Goal: Task Accomplishment & Management: Complete application form

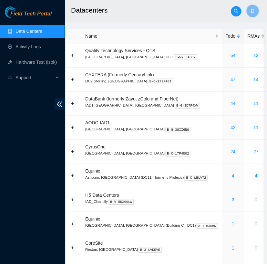
click at [125, 9] on h2 "Datacenters" at bounding box center [160, 10] width 178 height 21
click at [42, 31] on link "Data Centers" at bounding box center [28, 31] width 26 height 5
click at [32, 47] on link "Activity Logs" at bounding box center [27, 46] width 25 height 5
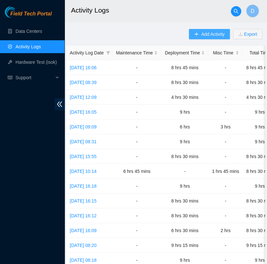
click at [206, 35] on span "Add Activity" at bounding box center [212, 34] width 23 height 7
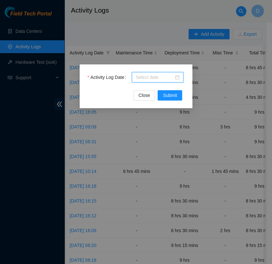
click at [170, 77] on input "Activity Log Date" at bounding box center [155, 77] width 38 height 7
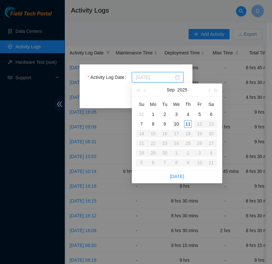
type input "2025-09-10"
click at [176, 125] on div "10" at bounding box center [176, 124] width 8 height 8
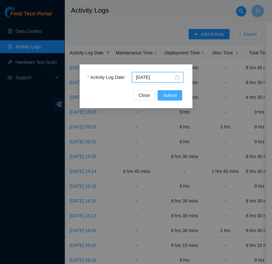
click at [175, 94] on span "Submit" at bounding box center [170, 95] width 14 height 7
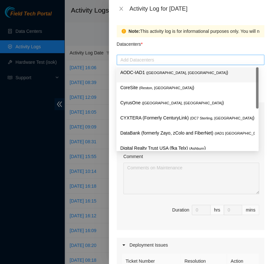
click at [150, 61] on div at bounding box center [190, 60] width 144 height 8
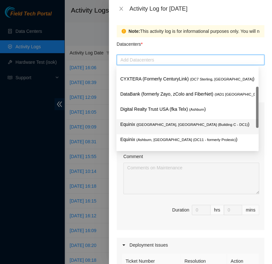
scroll to position [84, 0]
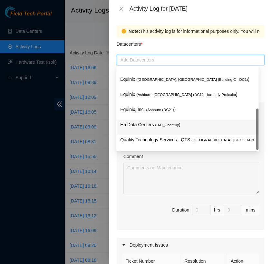
click at [146, 128] on p "H5 Data Centers ( IAD_Chantilly )" at bounding box center [187, 124] width 134 height 7
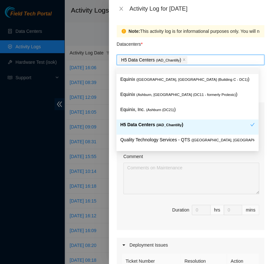
click at [172, 44] on div "Datacenters *" at bounding box center [191, 45] width 148 height 17
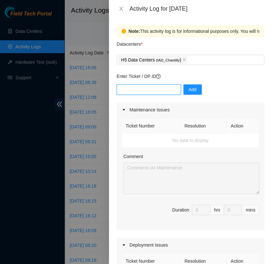
click at [159, 87] on input "text" at bounding box center [149, 89] width 64 height 10
type input "DP82712"
click at [191, 87] on button "Add" at bounding box center [192, 89] width 18 height 10
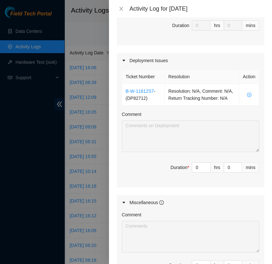
scroll to position [186, 0]
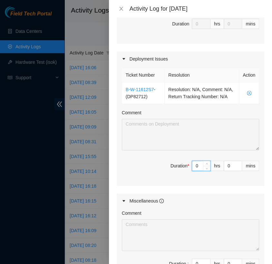
click at [194, 171] on input "0" at bounding box center [201, 166] width 18 height 10
type input "9"
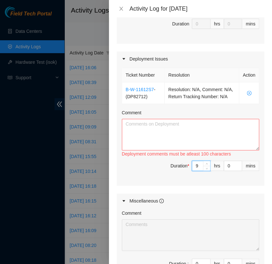
type input "9"
click at [160, 150] on textarea "Comment" at bounding box center [190, 135] width 137 height 32
paste textarea "[nie-field-iad]DP82712 @ H5"
paste textarea "Hey Jason, EOD Update: - Completed applying all sled drive stickers on servers.…"
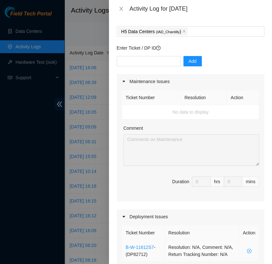
scroll to position [0, 0]
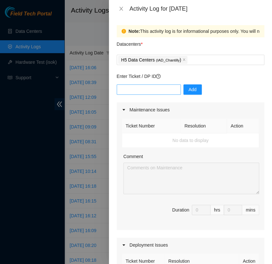
type textarea "[nie-field-iad]DP82712 @ H5 Hey Jason, EOD Update: - Completed applying all sle…"
click at [142, 84] on input "text" at bounding box center [149, 89] width 64 height 10
type input "DP82711"
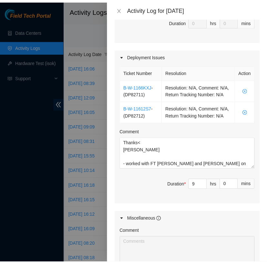
scroll to position [312, 0]
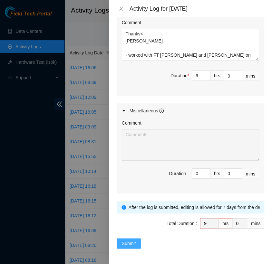
click at [128, 249] on button "Submit" at bounding box center [129, 244] width 24 height 10
